Goal: Information Seeking & Learning: Compare options

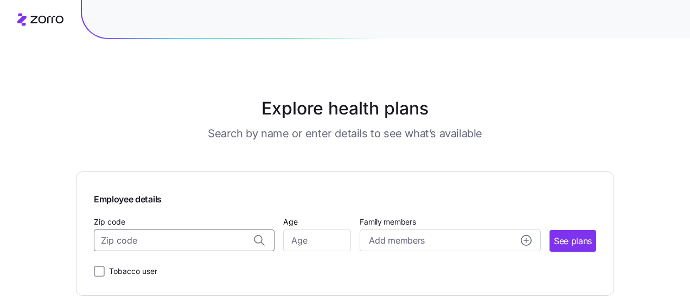
click at [204, 244] on input "Zip code" at bounding box center [184, 240] width 181 height 22
click at [174, 243] on input "Zip code" at bounding box center [184, 240] width 181 height 22
type input "21204"
click at [319, 243] on input "Age" at bounding box center [317, 240] width 68 height 22
type input "51"
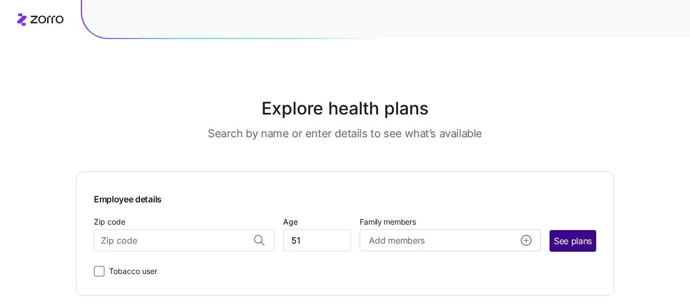
click at [576, 236] on span "See plans" at bounding box center [573, 241] width 38 height 14
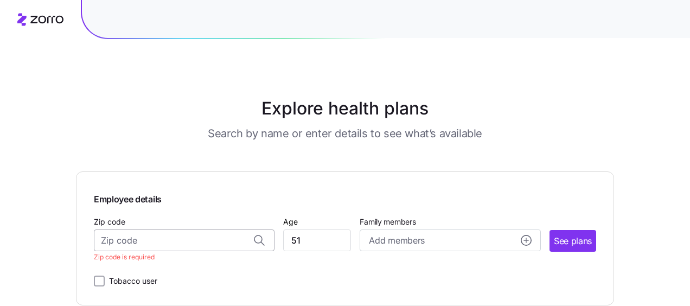
click at [199, 237] on input "Zip code" at bounding box center [184, 240] width 181 height 22
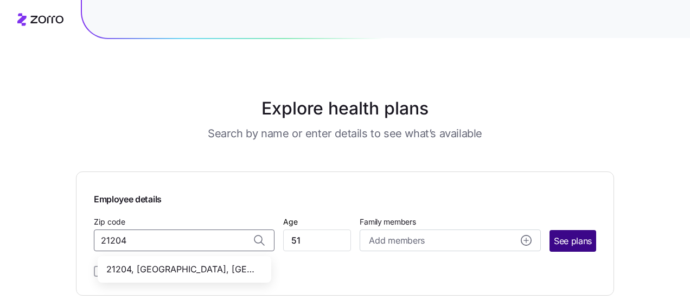
type input "21204"
click at [565, 238] on span "See plans" at bounding box center [573, 241] width 38 height 14
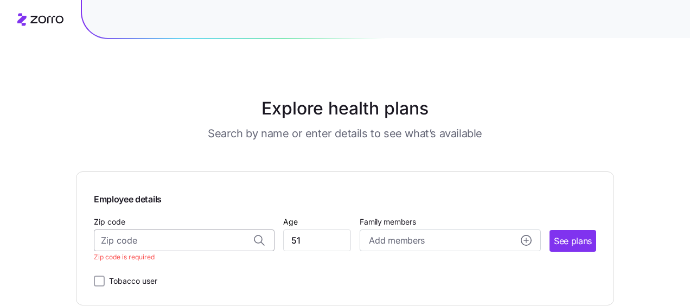
click at [119, 239] on input "Zip code" at bounding box center [184, 240] width 181 height 22
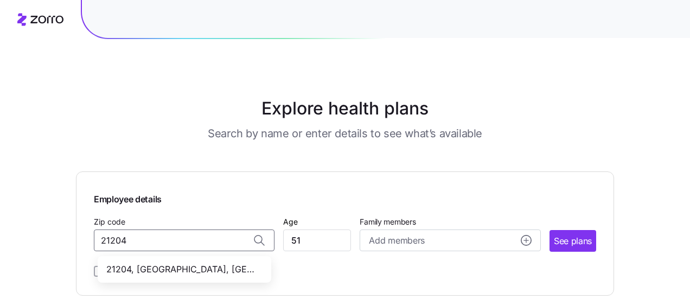
click at [149, 271] on span "21204, [GEOGRAPHIC_DATA], [GEOGRAPHIC_DATA]" at bounding box center [182, 269] width 152 height 14
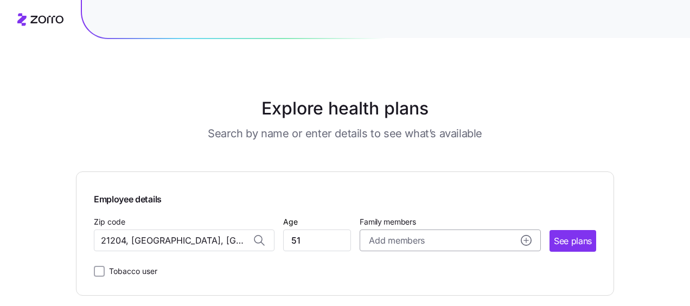
type input "21204, [GEOGRAPHIC_DATA], [GEOGRAPHIC_DATA]"
click at [528, 242] on circle "add icon" at bounding box center [526, 240] width 10 height 10
click at [476, 280] on div "Employee details Zip code 21204, [GEOGRAPHIC_DATA], [GEOGRAPHIC_DATA] Age [DEMO…" at bounding box center [345, 233] width 538 height 124
click at [566, 239] on span "See plans" at bounding box center [573, 241] width 38 height 14
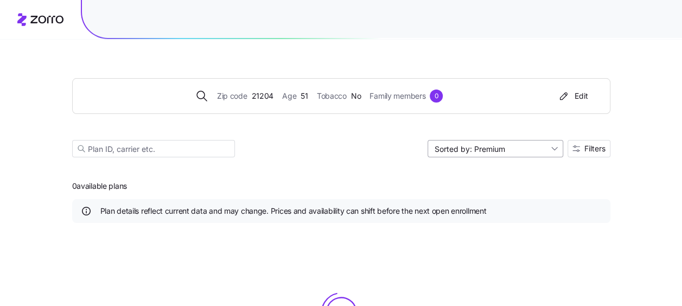
click at [554, 149] on input "Sorted by: Premium" at bounding box center [495, 148] width 136 height 17
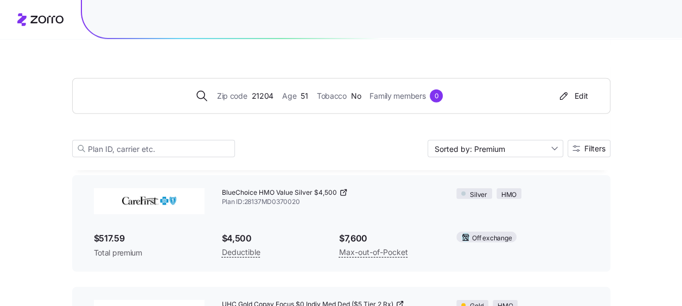
scroll to position [3405, 0]
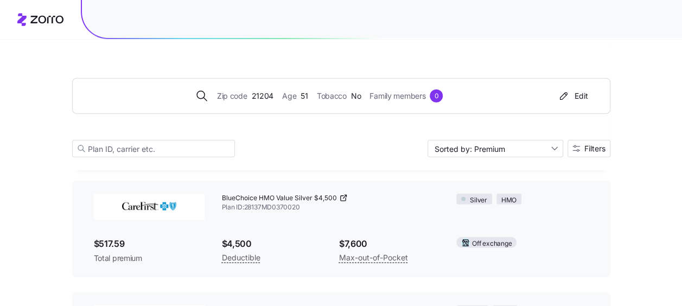
click at [254, 203] on span "BlueChoice HMO Value Silver $4,500" at bounding box center [279, 198] width 115 height 9
click at [141, 211] on img at bounding box center [149, 207] width 111 height 26
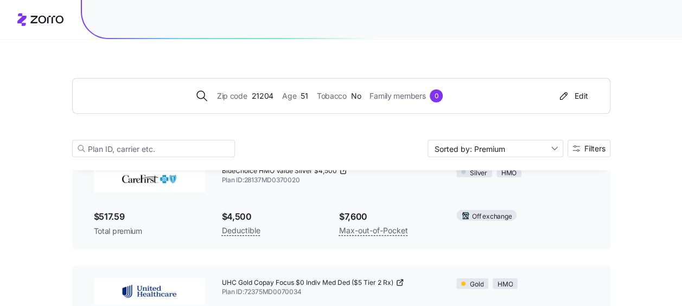
scroll to position [3411, 0]
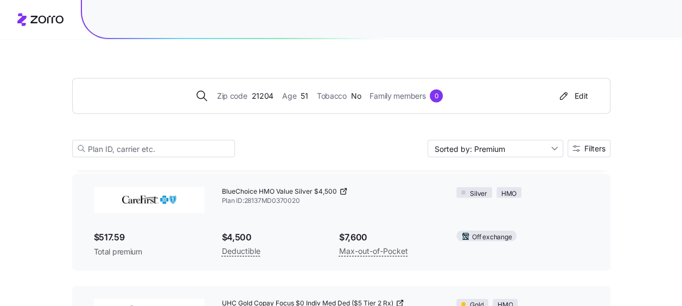
click at [293, 229] on div "$4,500 Deductible" at bounding box center [271, 244] width 117 height 44
